Goal: Information Seeking & Learning: Learn about a topic

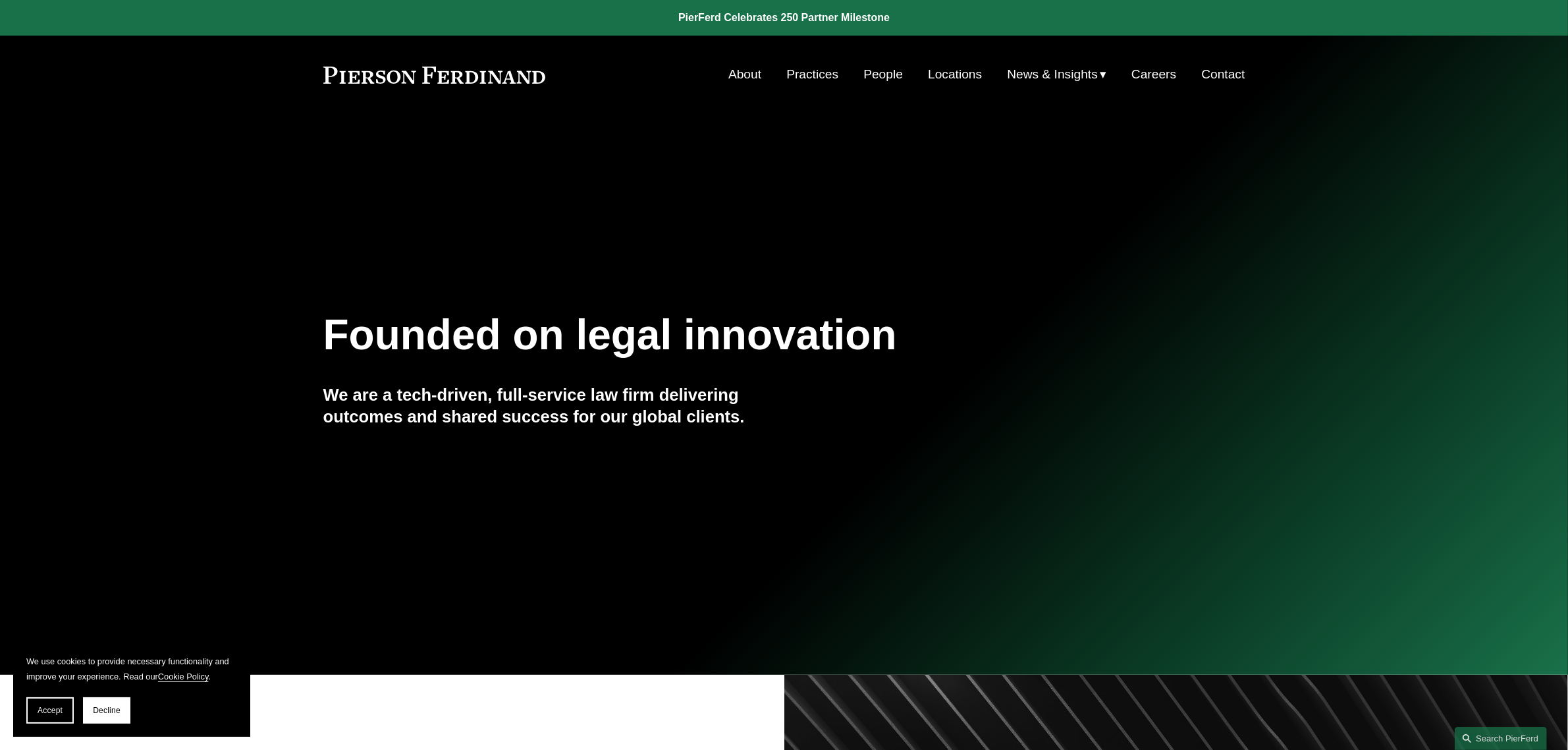
click at [607, 183] on div "Founded on legal innovation We are a tech-driven, full-service law firm deliver…" at bounding box center [784, 394] width 1568 height 460
click at [810, 83] on link "Practices" at bounding box center [813, 74] width 52 height 25
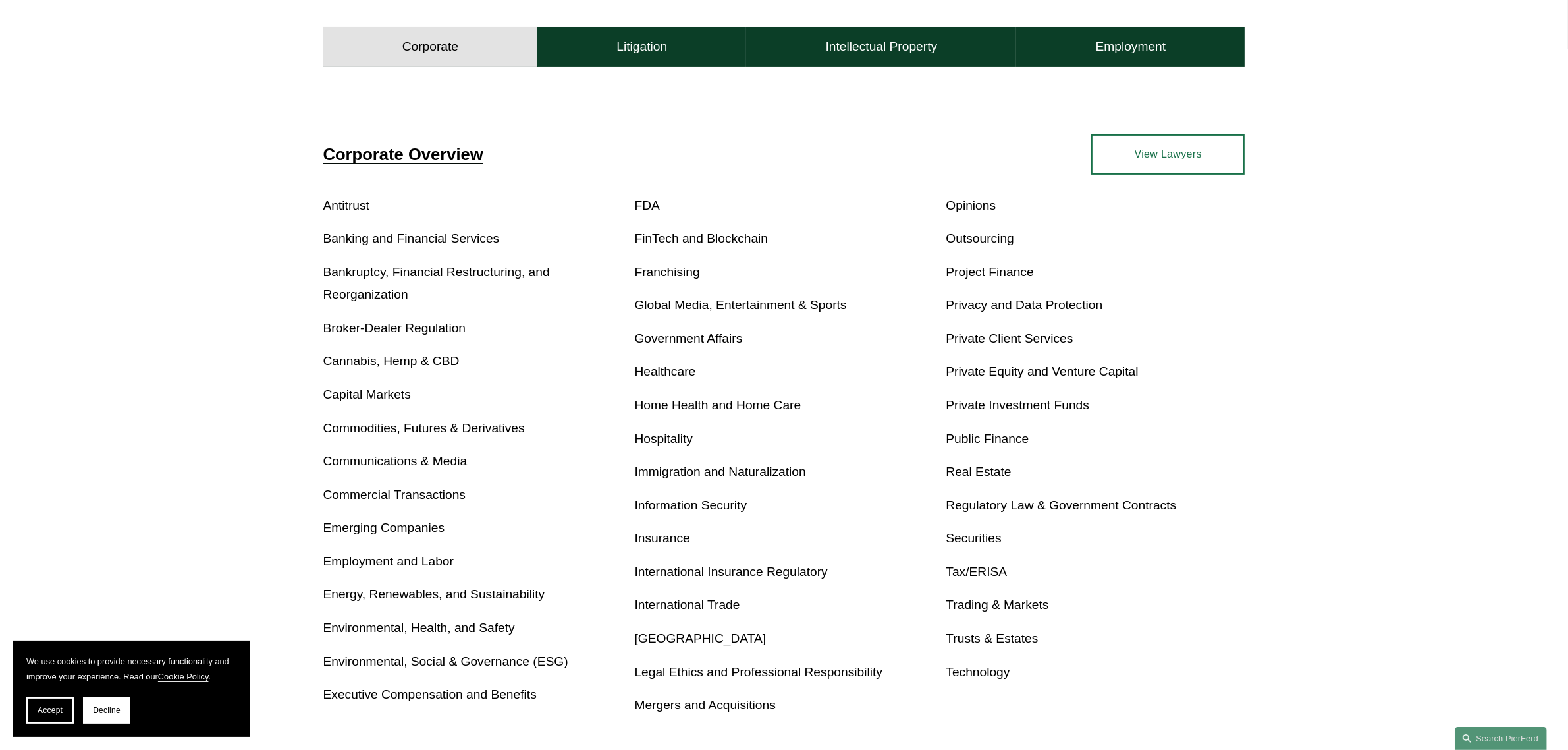
scroll to position [494, 0]
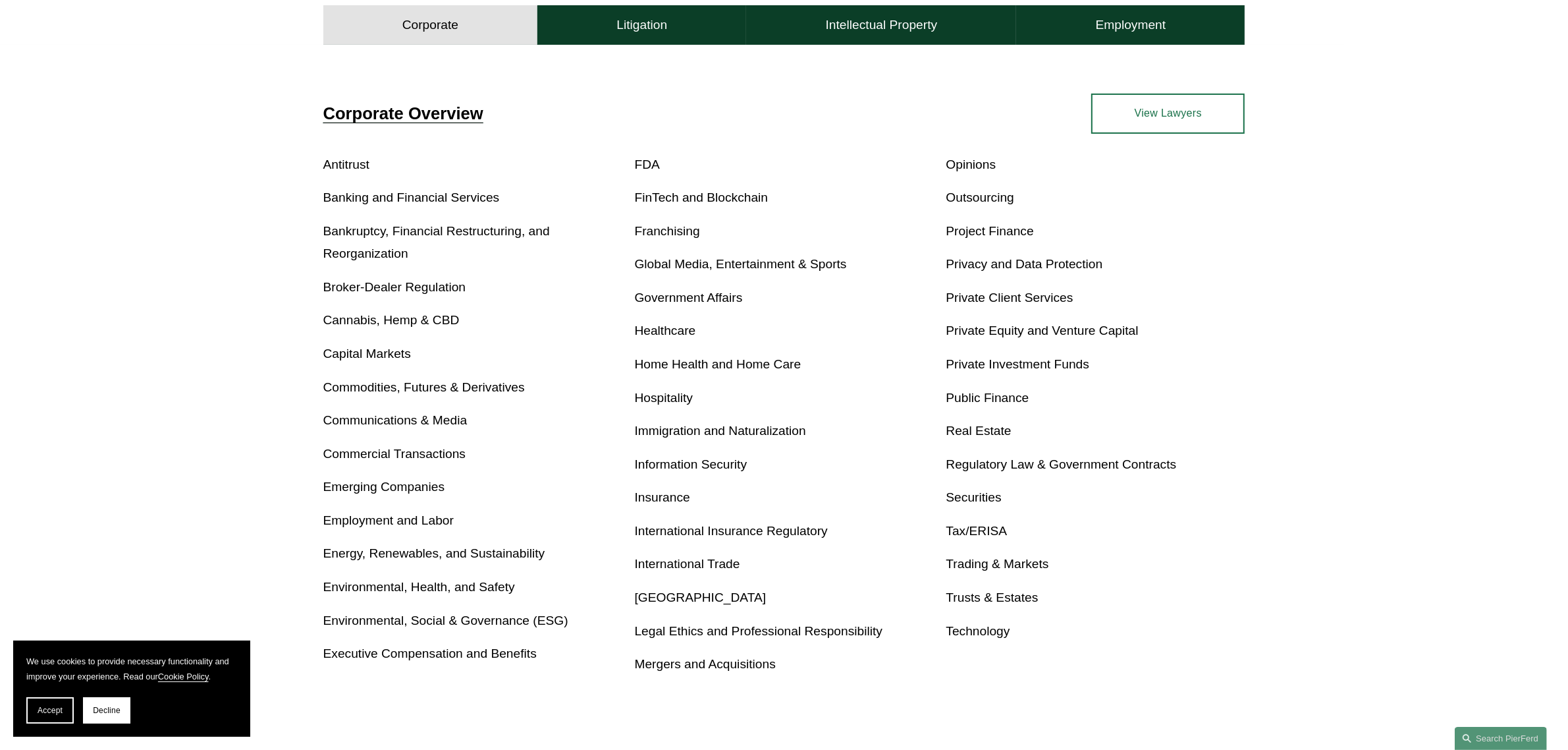
click at [978, 433] on link "Real Estate" at bounding box center [978, 430] width 65 height 14
click at [967, 431] on link "Real Estate" at bounding box center [978, 430] width 65 height 14
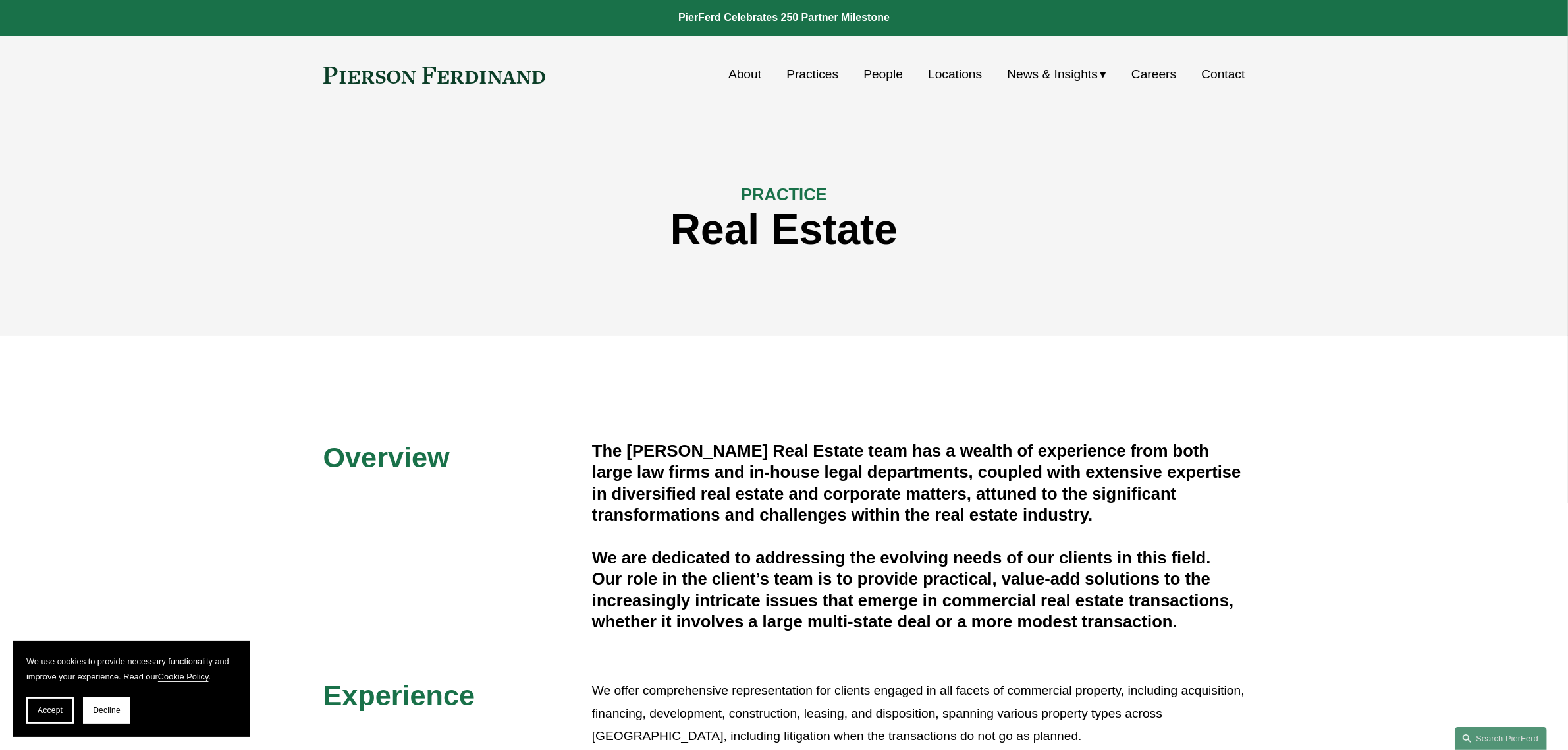
scroll to position [164, 0]
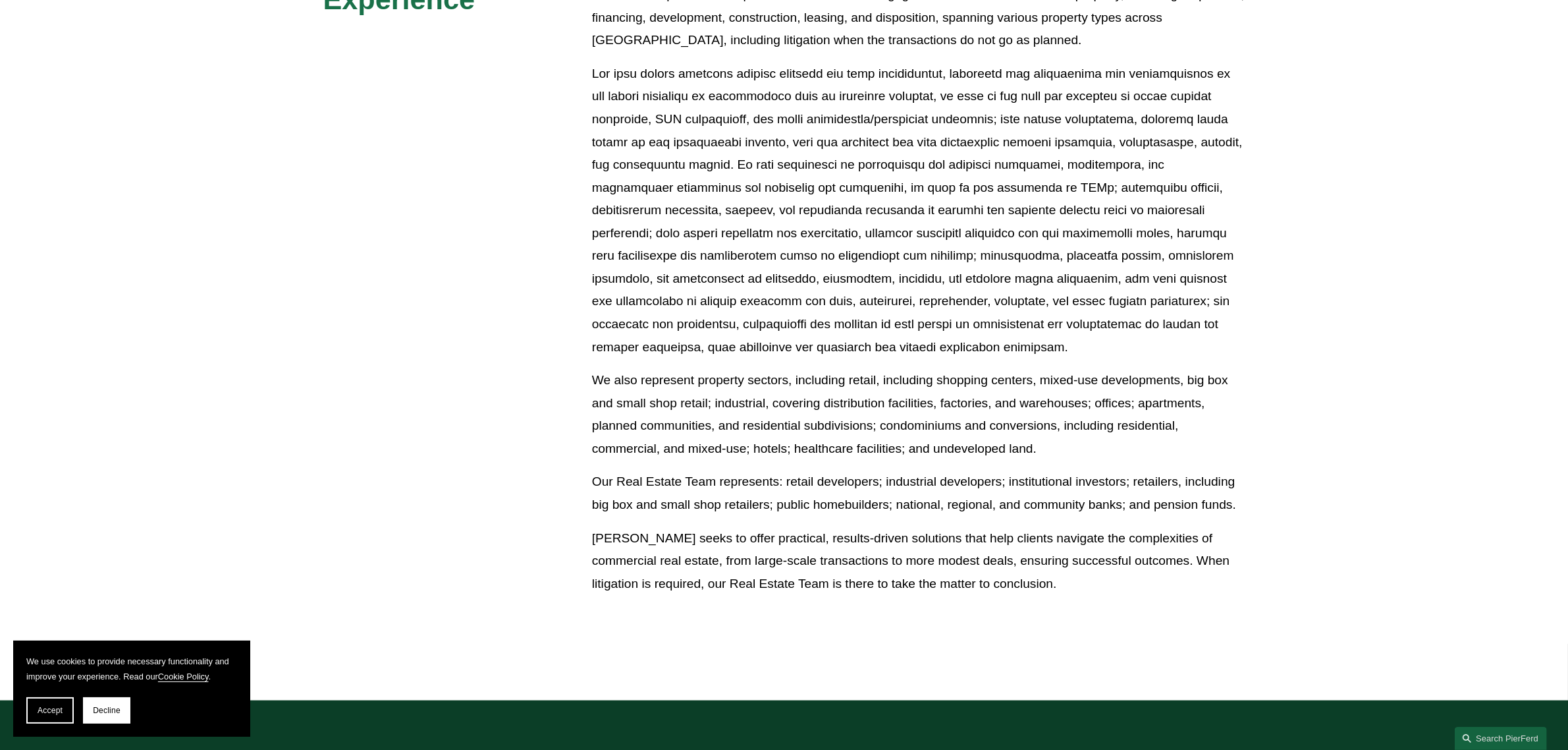
scroll to position [659, 0]
